Goal: Transaction & Acquisition: Purchase product/service

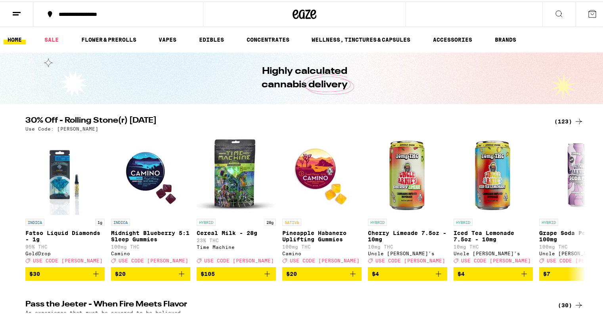
click at [561, 121] on div "(123)" at bounding box center [569, 120] width 29 height 10
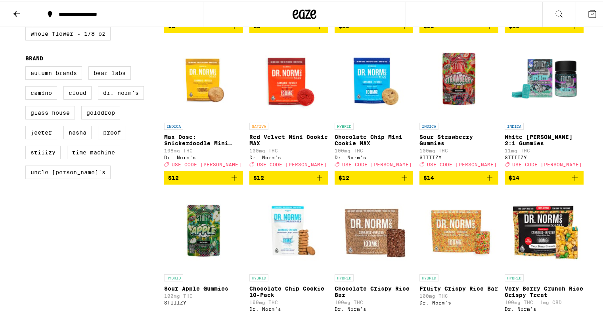
scroll to position [529, 0]
